Goal: Navigation & Orientation: Find specific page/section

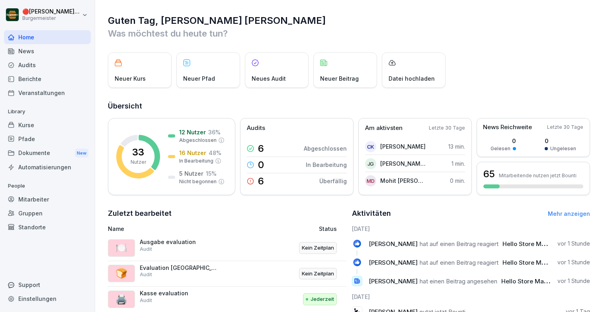
click at [39, 155] on div "Dokumente New" at bounding box center [47, 153] width 87 height 15
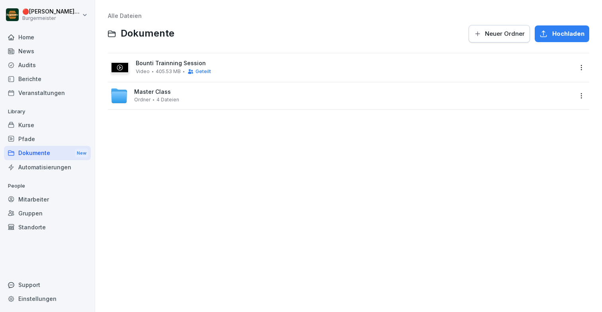
click at [180, 93] on div "Master Class [PERSON_NAME] 4 Dateien" at bounding box center [341, 96] width 462 height 18
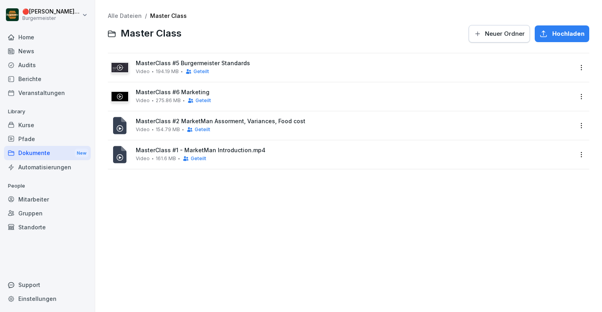
click at [191, 60] on div "MasterClass #5 Burgermeister Standards Video 194.19 MB Geteilt" at bounding box center [341, 67] width 462 height 19
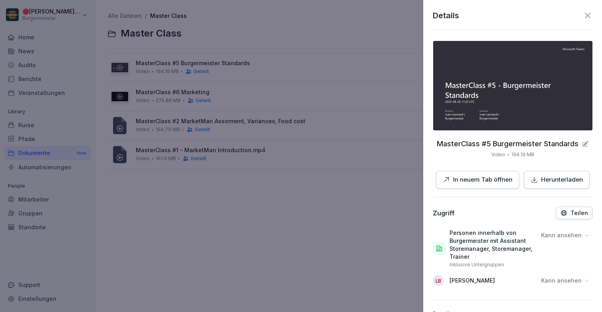
click at [230, 128] on div at bounding box center [301, 156] width 602 height 312
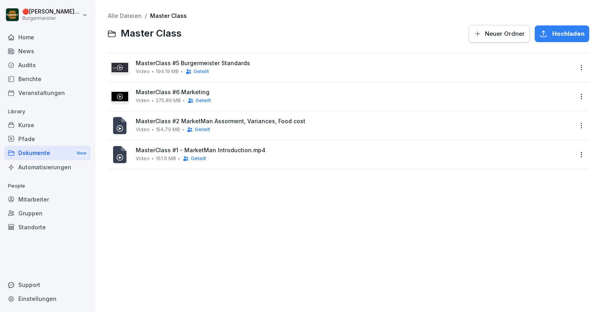
click at [123, 12] on link "Alle Dateien" at bounding box center [125, 15] width 34 height 7
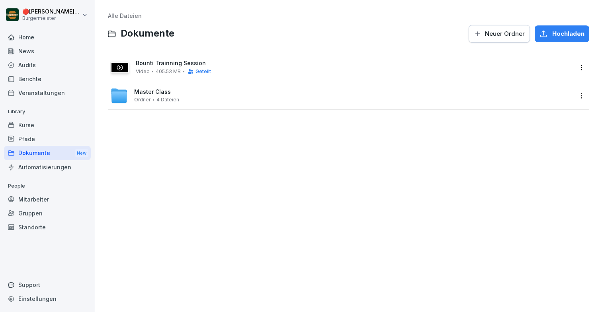
click at [166, 89] on span "Master Class" at bounding box center [152, 92] width 37 height 7
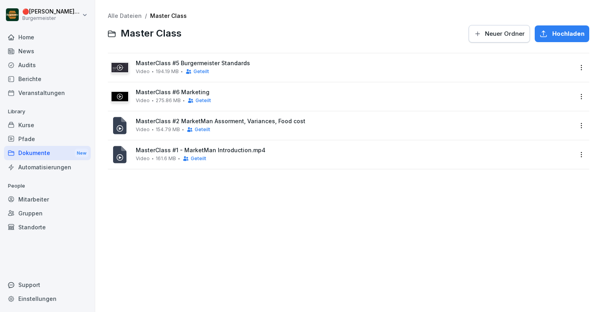
click at [119, 13] on link "Alle Dateien" at bounding box center [125, 15] width 34 height 7
